Goal: Task Accomplishment & Management: Complete application form

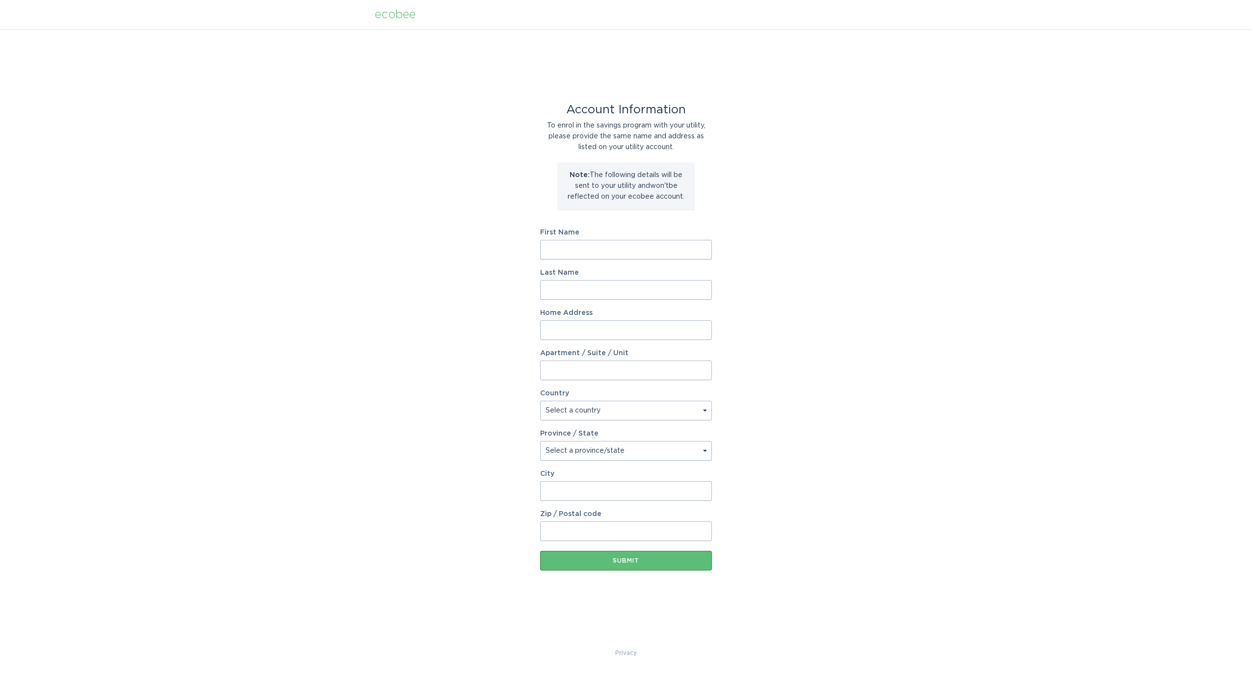
click at [625, 255] on input "First Name" at bounding box center [626, 250] width 172 height 20
type input "[PERSON_NAME]"
type input "MacDonald"
type input "113 E Wellesley Drive"
select select "US"
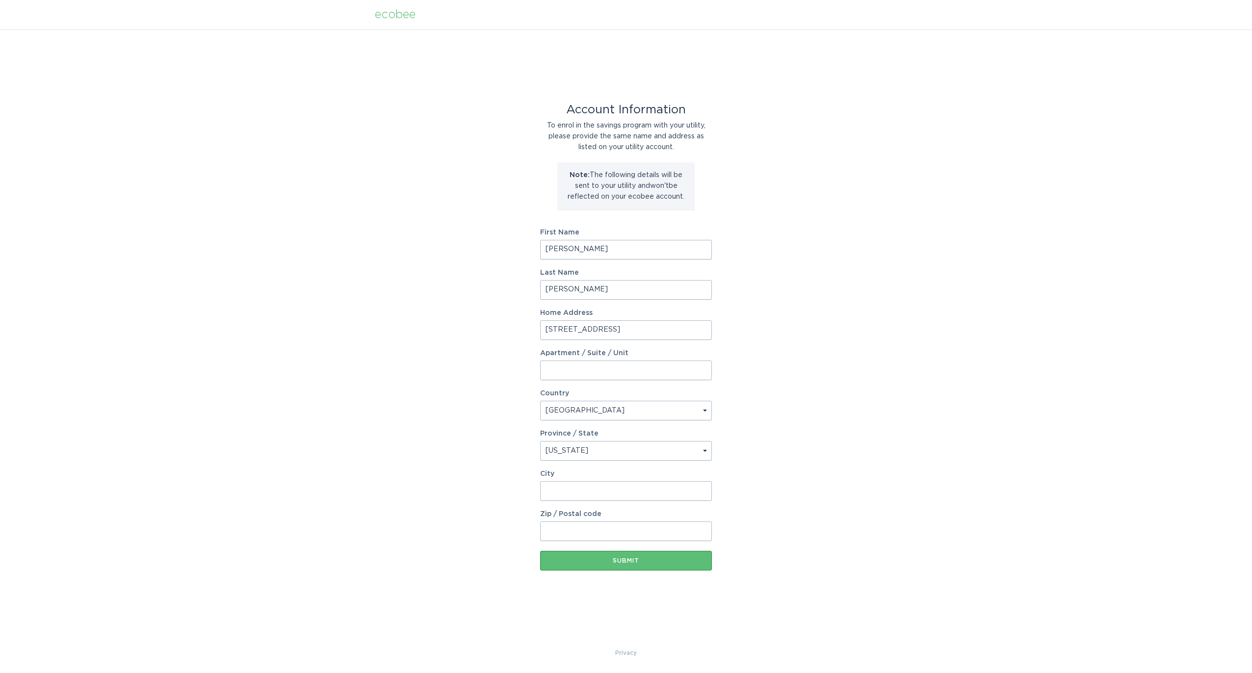
select select "NC"
click at [599, 499] on input "27520" at bounding box center [626, 491] width 172 height 20
type input "Clayton"
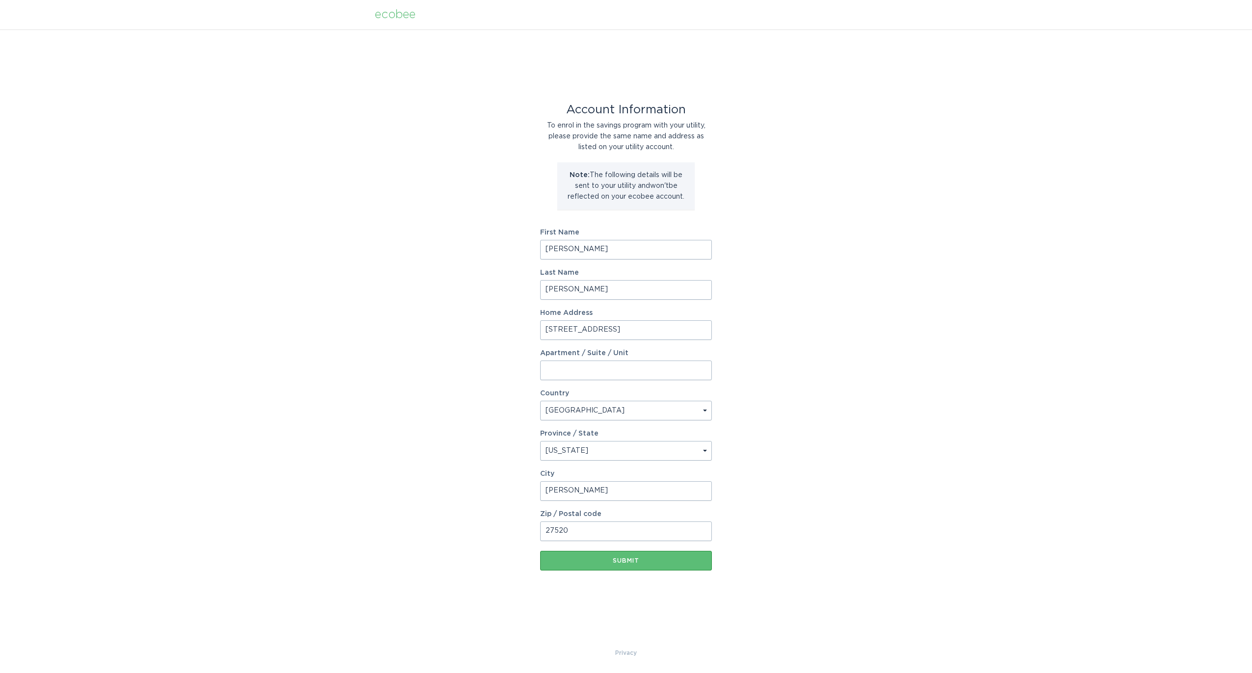
type input "27520"
click at [620, 558] on div "Submit" at bounding box center [626, 561] width 162 height 6
click at [574, 244] on input "First Name" at bounding box center [626, 250] width 172 height 20
type input "Sean"
type input "MacDonald"
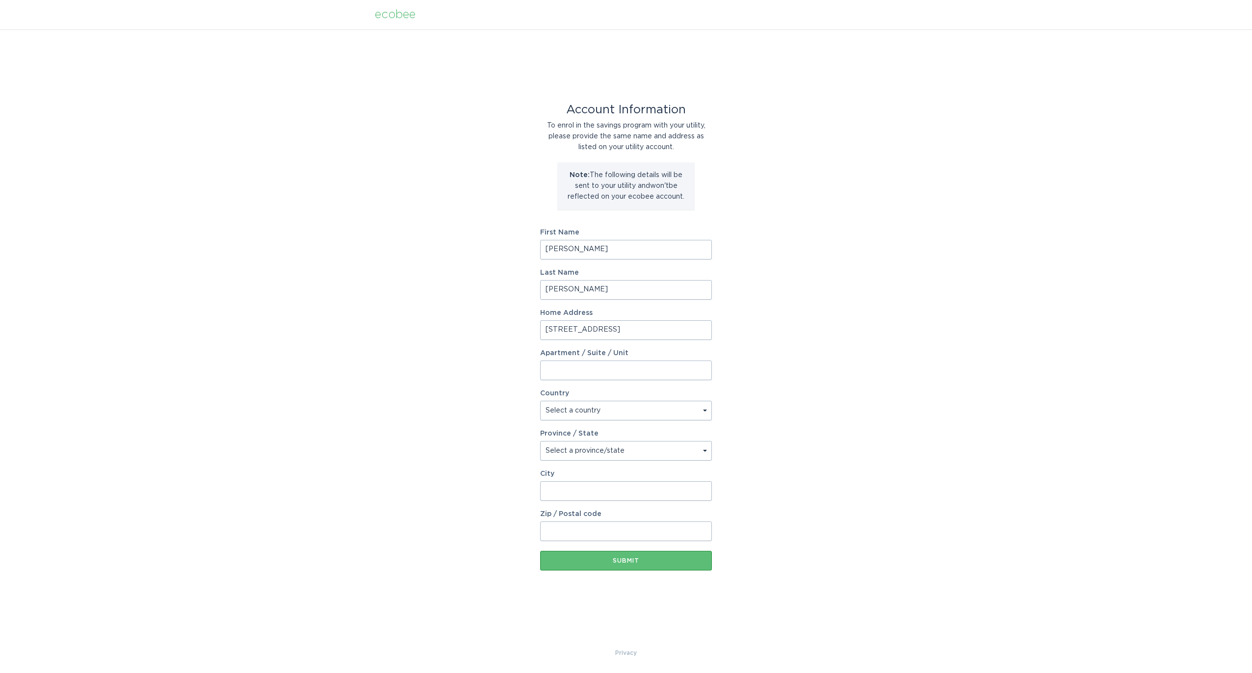
type input "113 E Wellesley Drive"
select select "US"
select select "NC"
click at [540, 441] on select "Select a province/state Alabama Alaska American Samoa Arizona Arkansas Californ…" at bounding box center [626, 451] width 172 height 20
click at [554, 492] on input "City" at bounding box center [626, 491] width 172 height 20
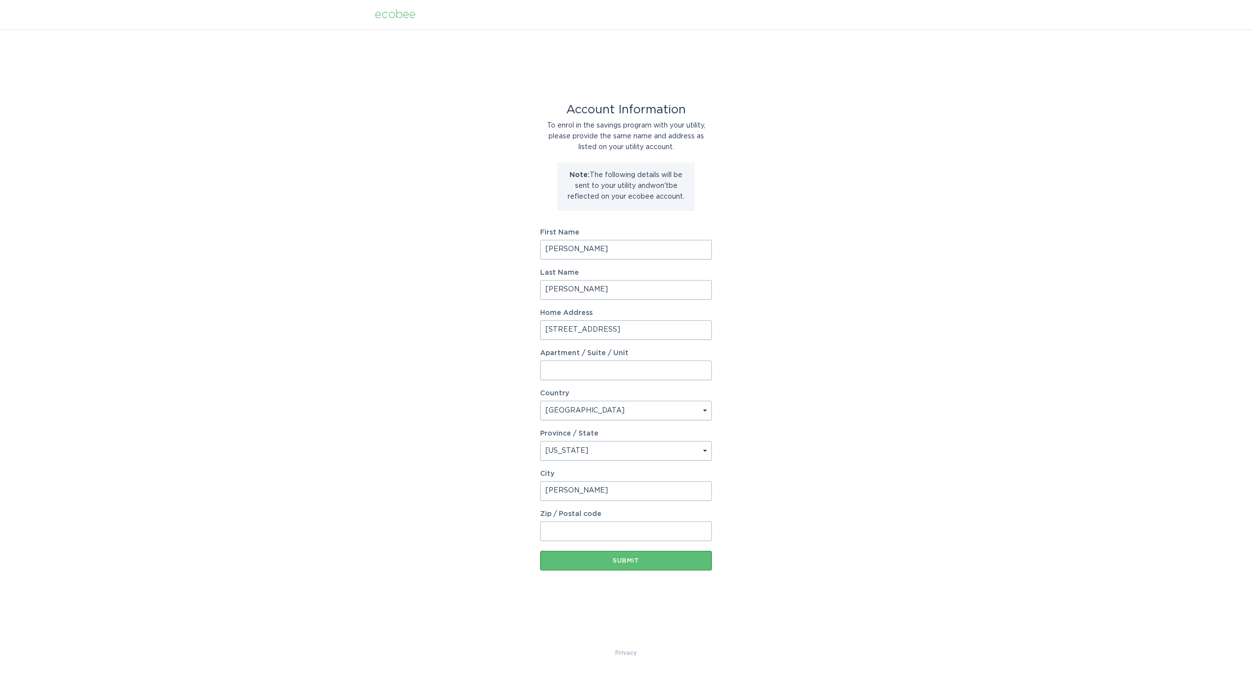
type input "Clayton"
type input "27520"
click at [586, 570] on div "Account Information To enrol in the savings program with your utility, please p…" at bounding box center [626, 339] width 172 height 542
click at [592, 564] on button "Submit" at bounding box center [626, 561] width 172 height 20
